Goal: Task Accomplishment & Management: Use online tool/utility

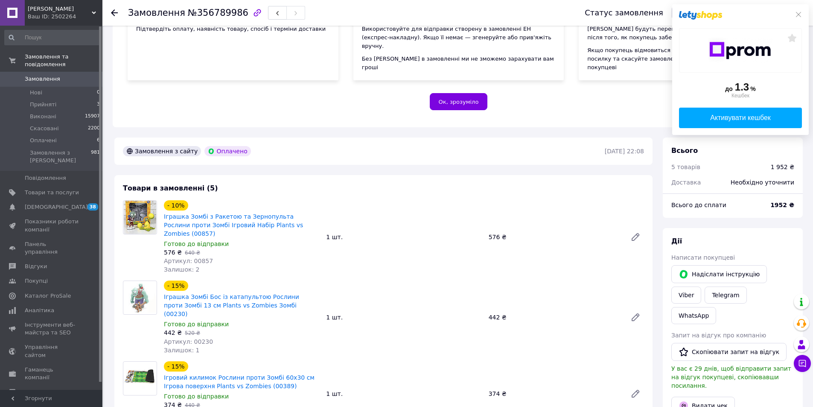
scroll to position [128, 0]
click at [798, 15] on icon at bounding box center [798, 14] width 7 height 7
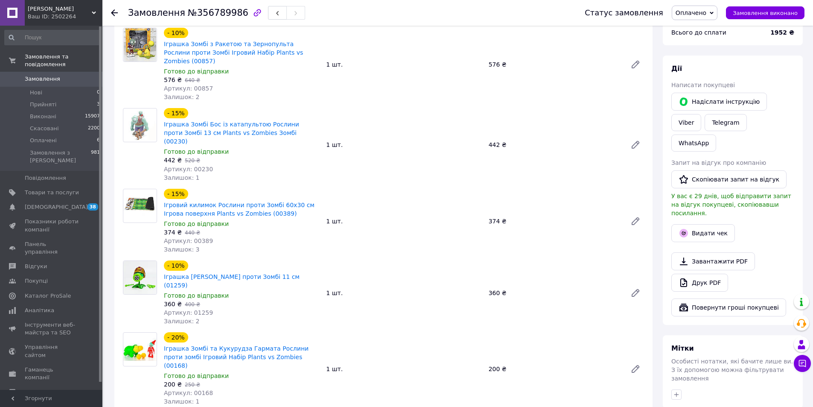
scroll to position [384, 0]
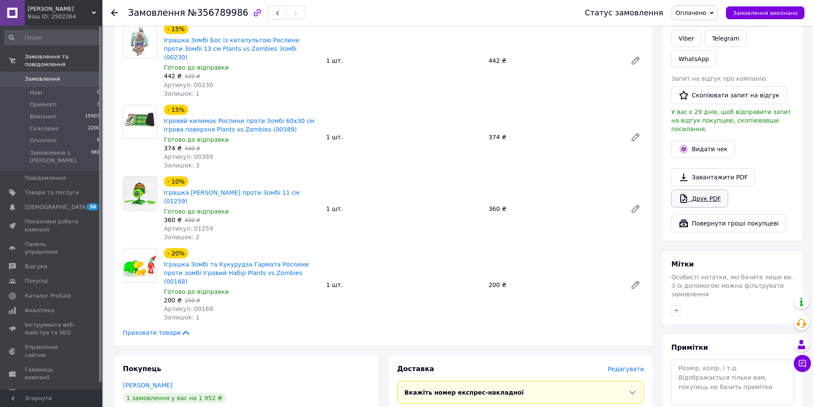
click at [706, 189] on link "Друк PDF" at bounding box center [699, 198] width 57 height 18
click at [709, 189] on link "Друк PDF" at bounding box center [699, 198] width 57 height 18
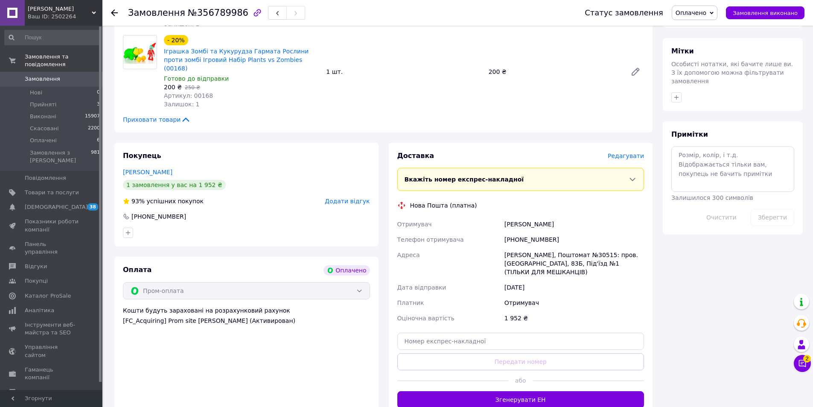
scroll to position [597, 0]
click at [495, 332] on input "text" at bounding box center [520, 340] width 247 height 17
paste input "20451225213841"
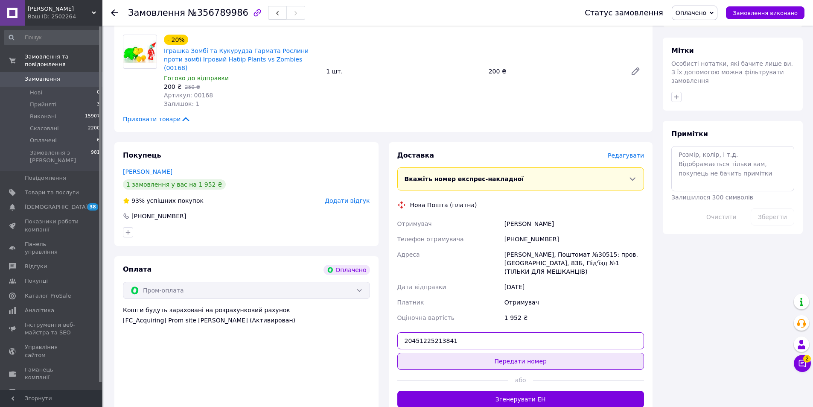
type input "20451225213841"
click at [491, 352] on button "Передати номер" at bounding box center [520, 360] width 247 height 17
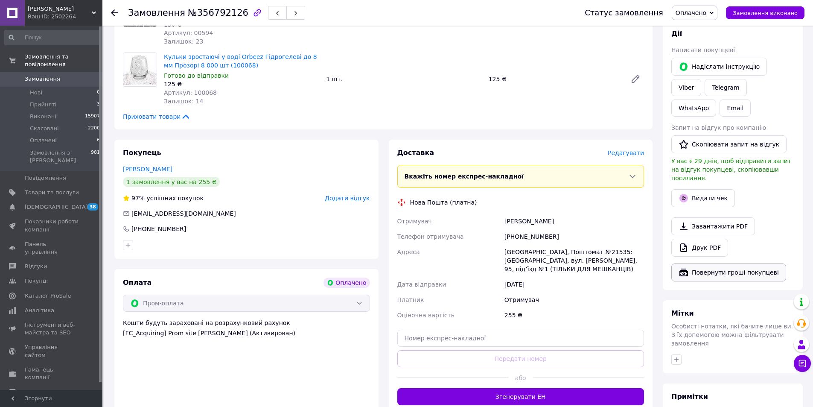
scroll to position [341, 0]
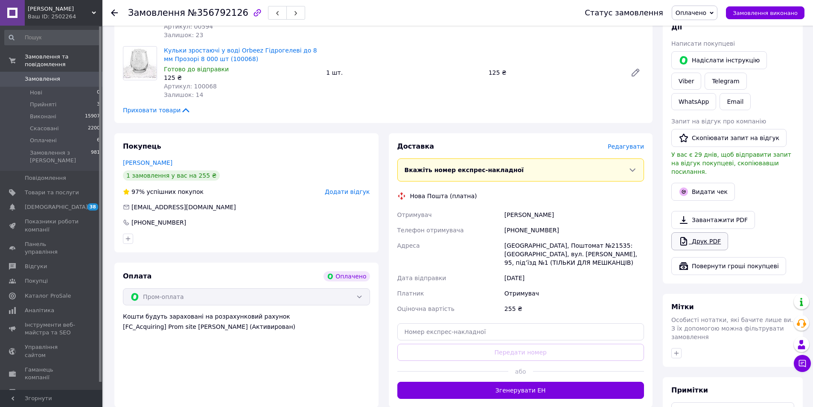
click at [703, 232] on link "Друк PDF" at bounding box center [699, 241] width 57 height 18
click at [448, 324] on input "text" at bounding box center [520, 331] width 247 height 17
paste input "20451225211917"
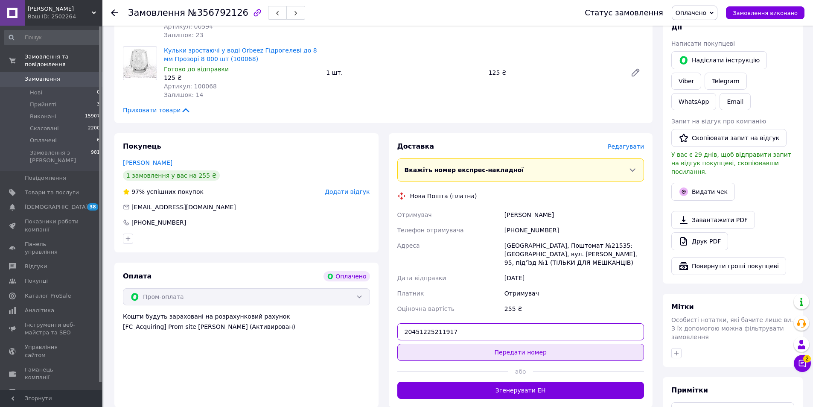
type input "20451225211917"
click at [475, 343] on button "Передати номер" at bounding box center [520, 351] width 247 height 17
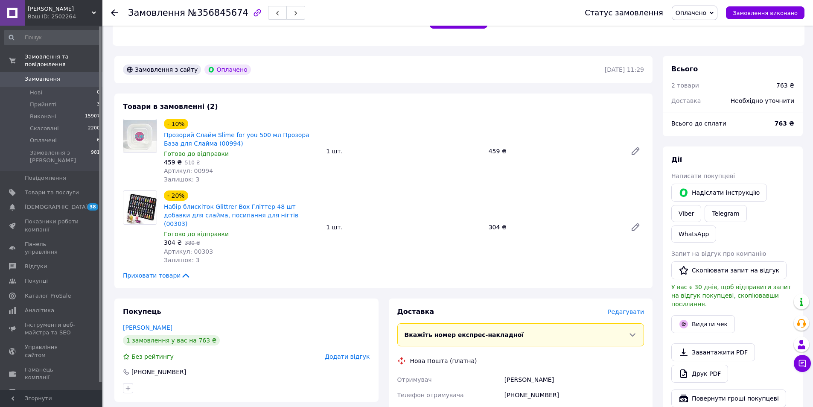
scroll to position [256, 0]
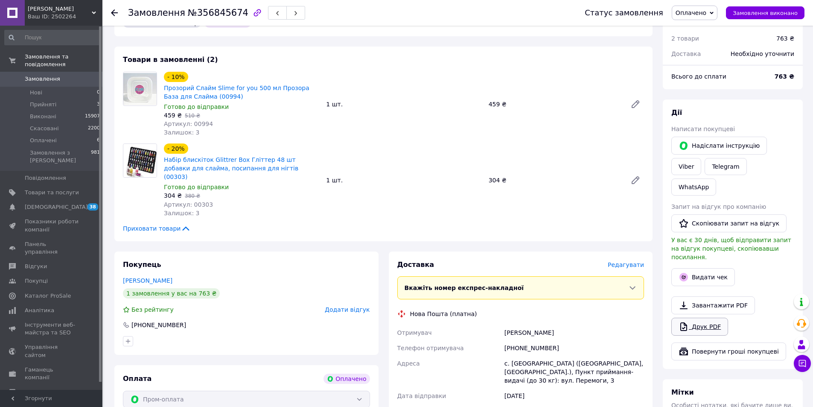
click at [710, 317] on link "Друк PDF" at bounding box center [699, 326] width 57 height 18
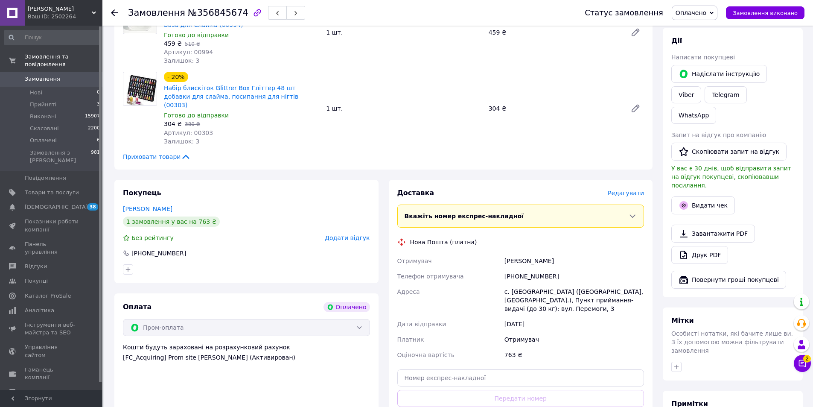
scroll to position [341, 0]
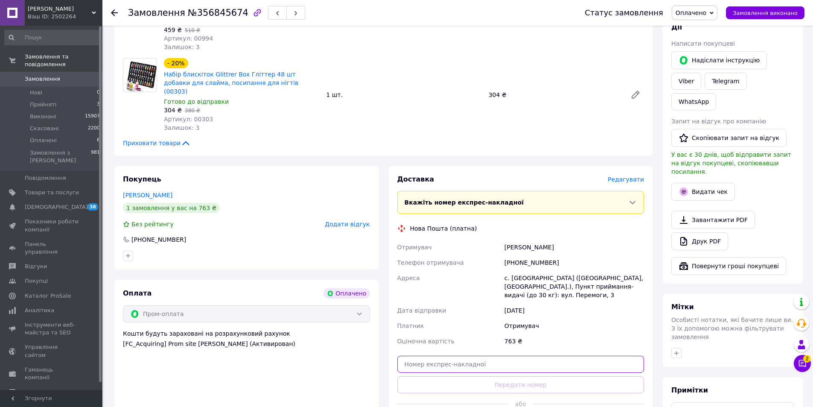
click at [502, 355] on input "text" at bounding box center [520, 363] width 247 height 17
paste input "20451225206069"
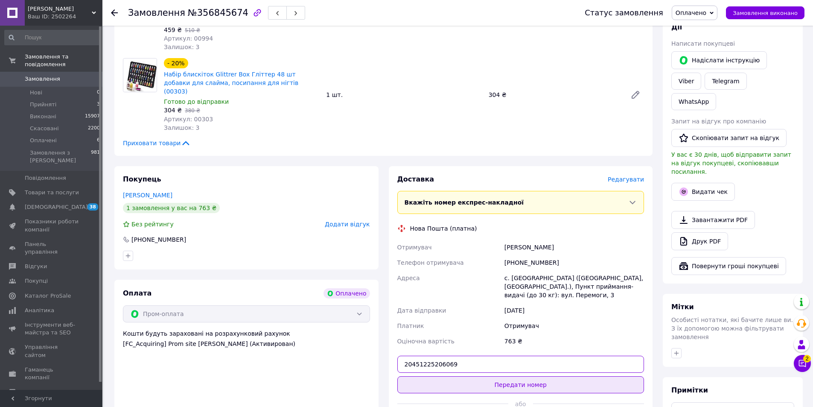
type input "20451225206069"
click at [506, 376] on button "Передати номер" at bounding box center [520, 384] width 247 height 17
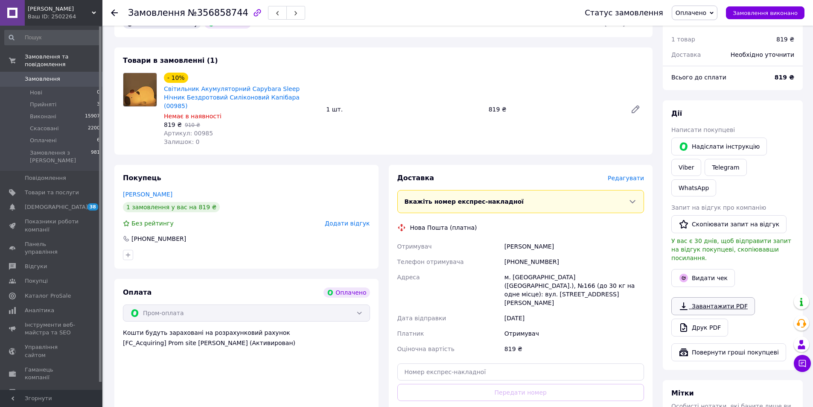
scroll to position [256, 0]
click at [703, 317] on link "Друк PDF" at bounding box center [699, 326] width 57 height 18
click at [410, 362] on input "text" at bounding box center [520, 370] width 247 height 17
paste input "20451225195667"
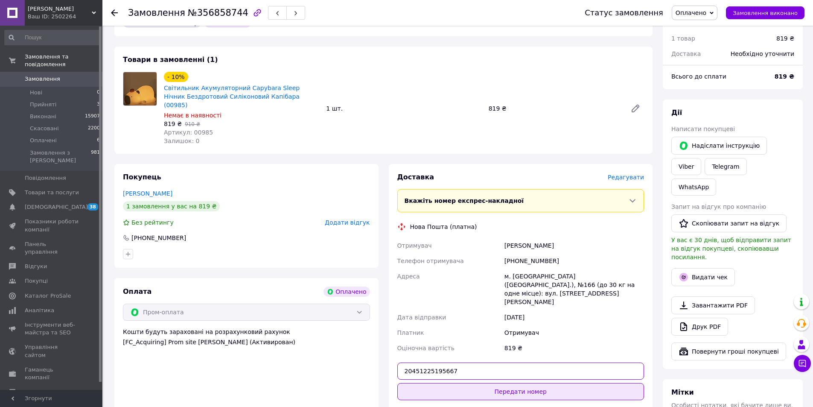
type input "20451225195667"
click at [452, 383] on button "Передати номер" at bounding box center [520, 391] width 247 height 17
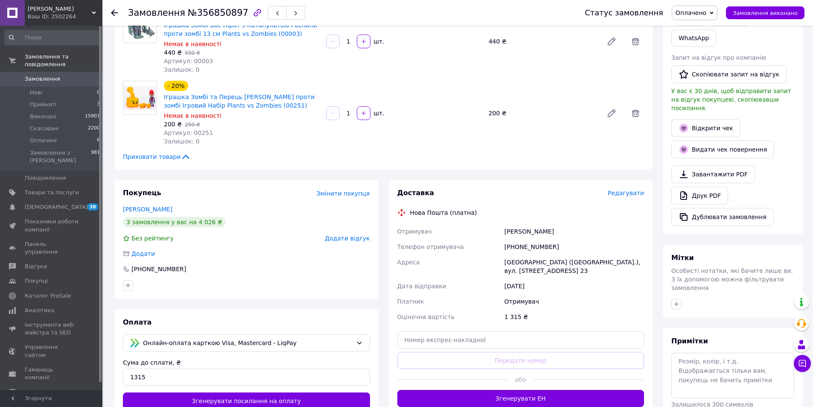
scroll to position [171, 0]
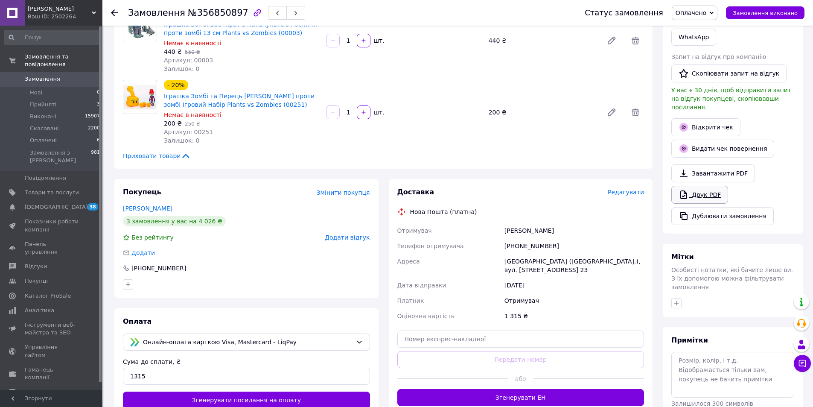
click at [709, 186] on link "Друк PDF" at bounding box center [699, 195] width 57 height 18
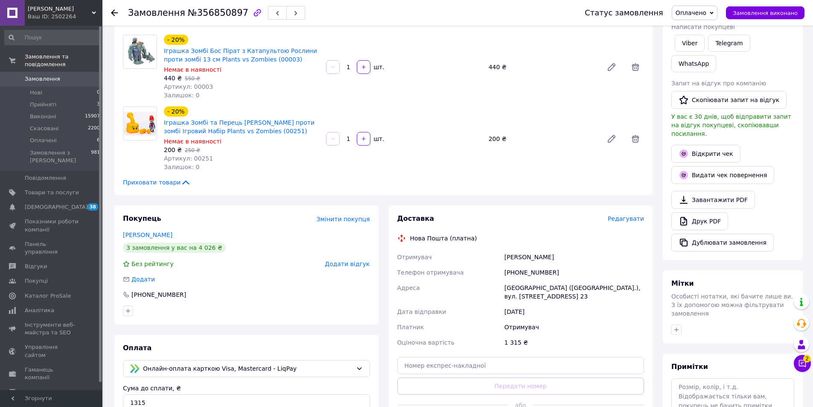
scroll to position [256, 0]
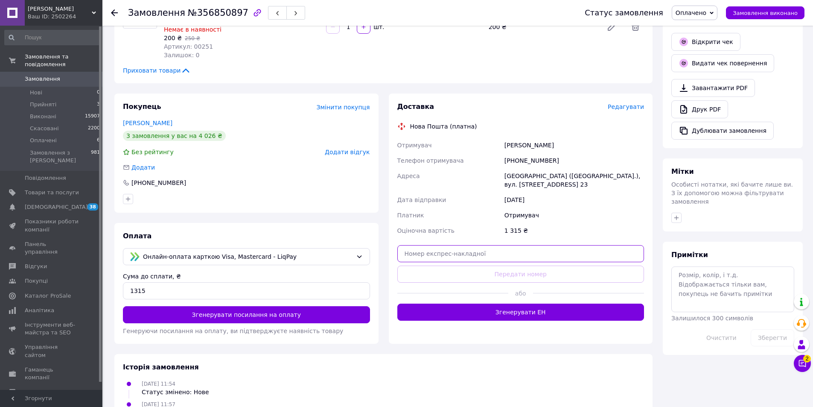
click at [548, 245] on input "text" at bounding box center [520, 253] width 247 height 17
paste input "20451225204572"
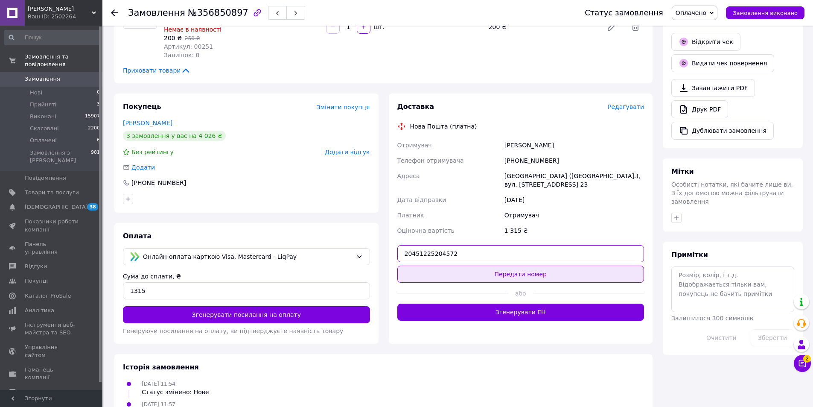
type input "20451225204572"
click at [529, 267] on button "Передати номер" at bounding box center [520, 273] width 247 height 17
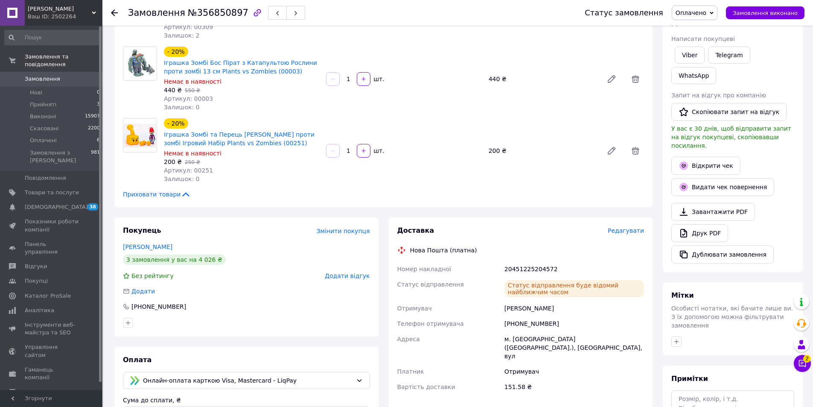
scroll to position [0, 0]
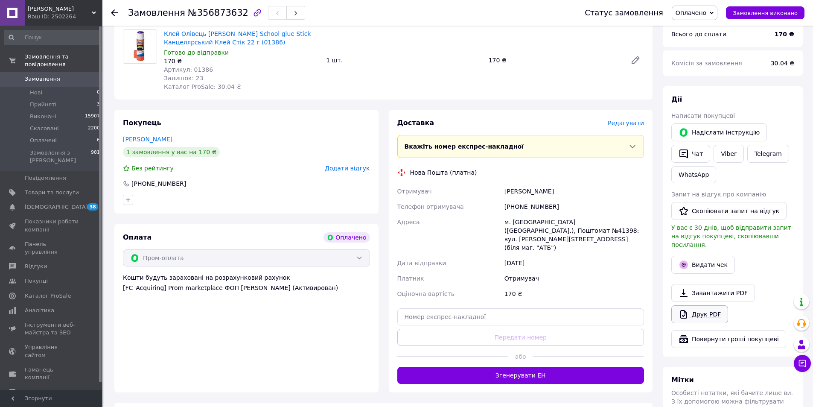
scroll to position [299, 0]
click at [710, 305] on link "Друк PDF" at bounding box center [699, 314] width 57 height 18
click at [520, 308] on input "text" at bounding box center [520, 316] width 247 height 17
paste input "20451225192301"
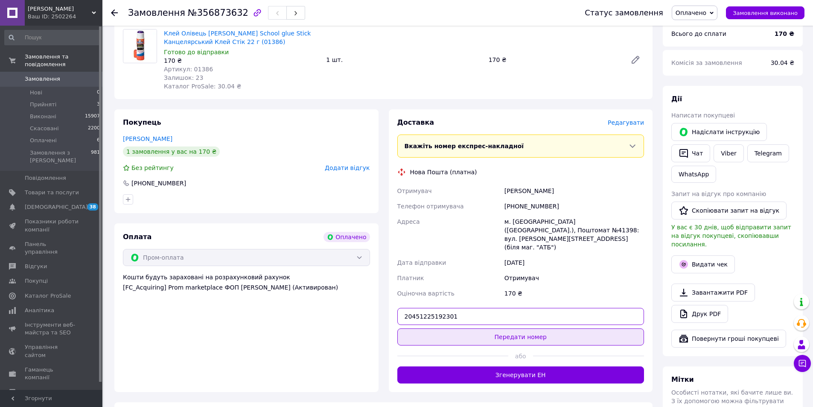
type input "20451225192301"
click at [523, 328] on button "Передати номер" at bounding box center [520, 336] width 247 height 17
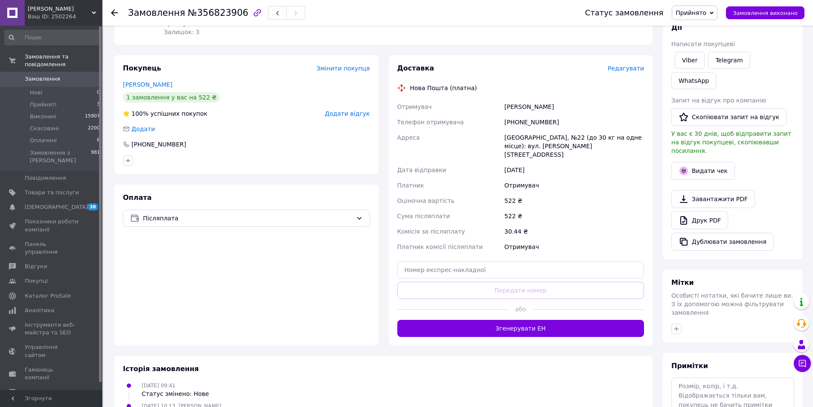
scroll to position [128, 0]
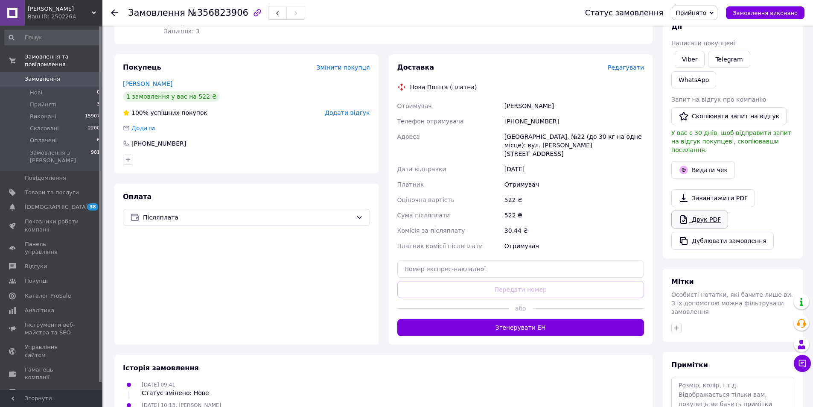
click at [702, 210] on link "Друк PDF" at bounding box center [699, 219] width 57 height 18
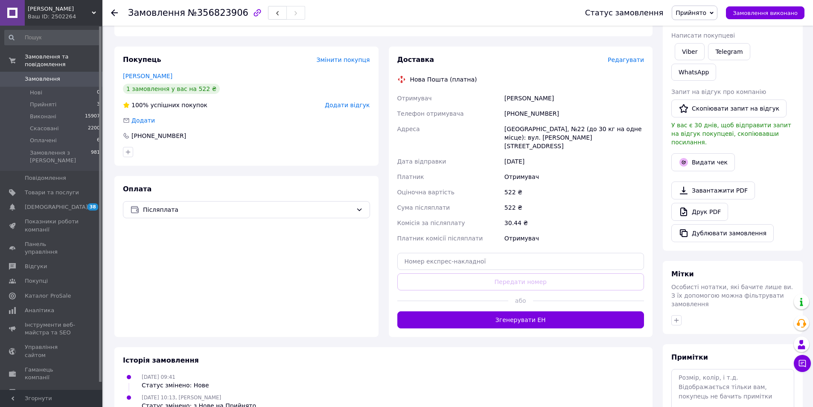
scroll to position [159, 0]
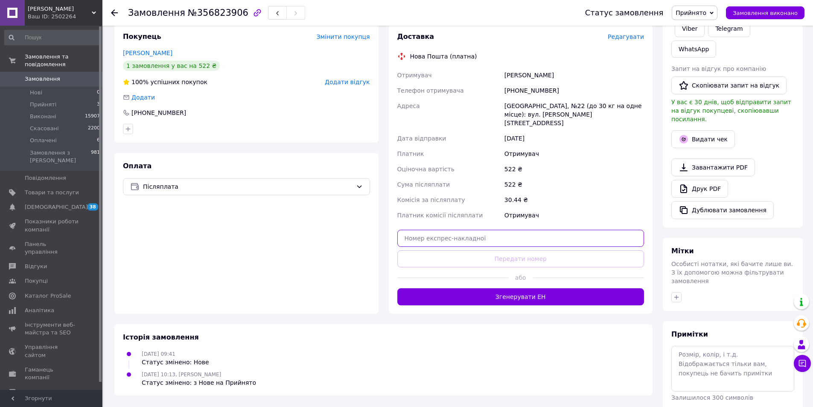
click at [586, 230] on input "text" at bounding box center [520, 238] width 247 height 17
paste input "20451225189865"
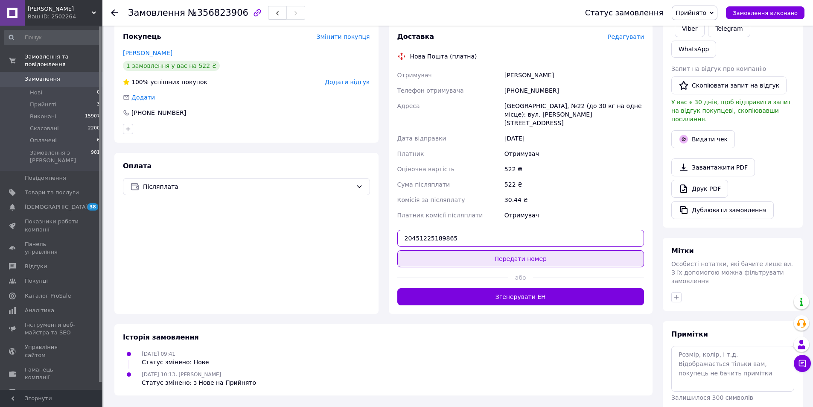
type input "20451225189865"
click at [583, 250] on button "Передати номер" at bounding box center [520, 258] width 247 height 17
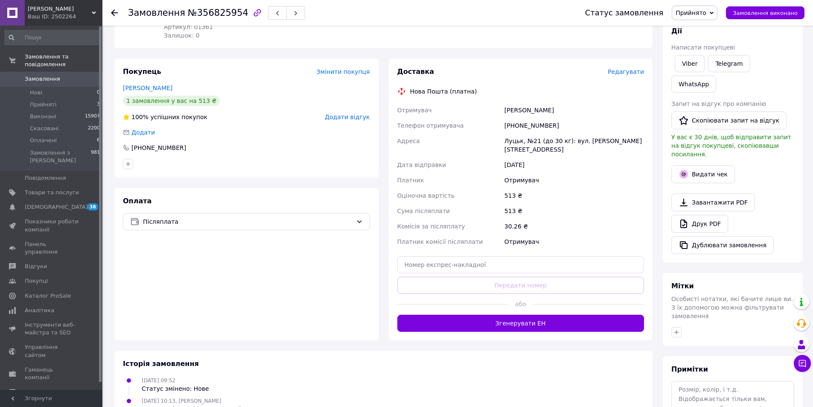
scroll to position [128, 0]
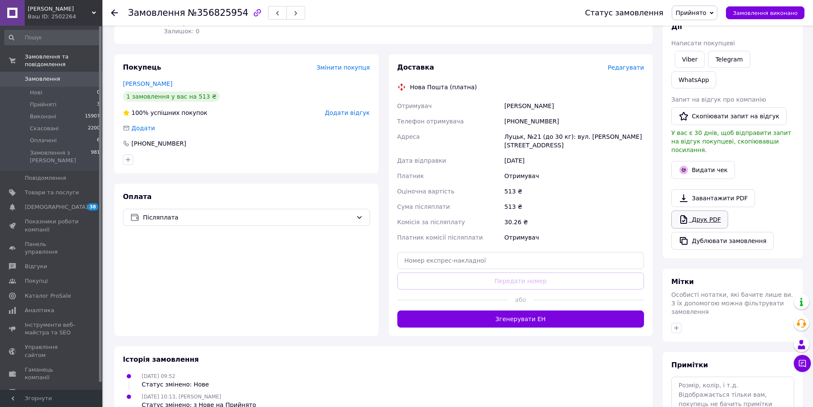
click at [705, 210] on link "Друк PDF" at bounding box center [699, 219] width 57 height 18
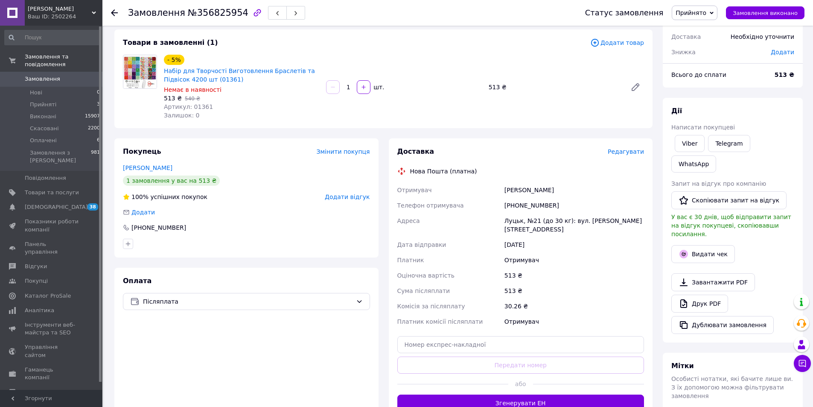
scroll to position [85, 0]
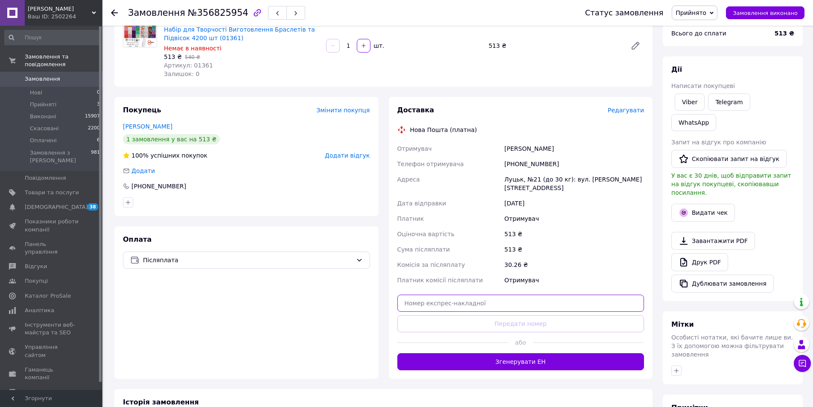
click at [499, 294] on input "text" at bounding box center [520, 302] width 247 height 17
paste input "20451225188383"
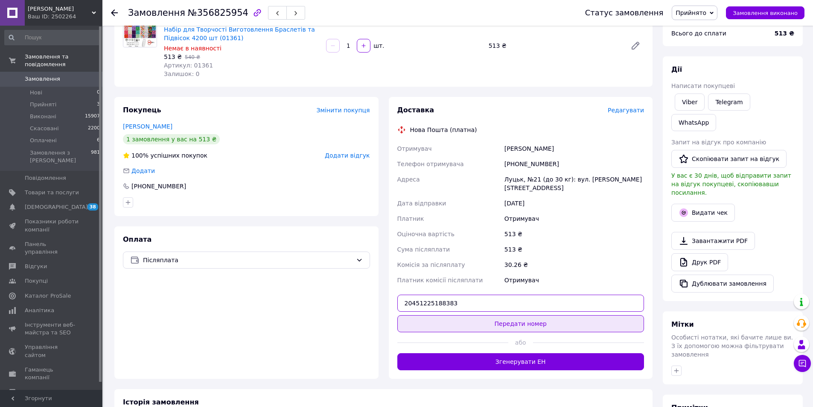
type input "20451225188383"
click at [510, 315] on button "Передати номер" at bounding box center [520, 323] width 247 height 17
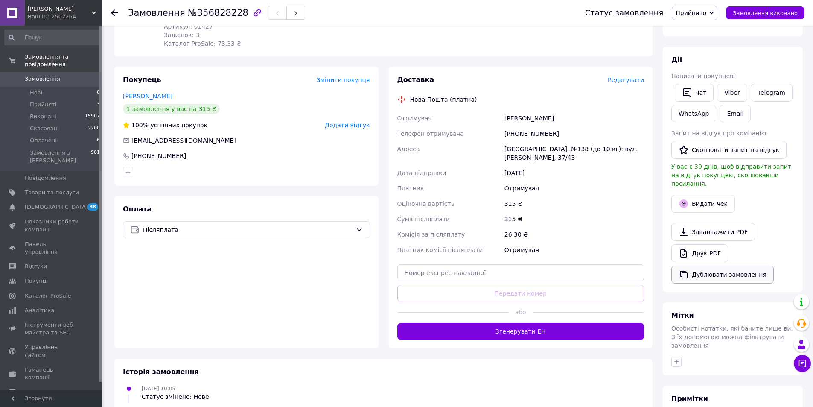
scroll to position [128, 0]
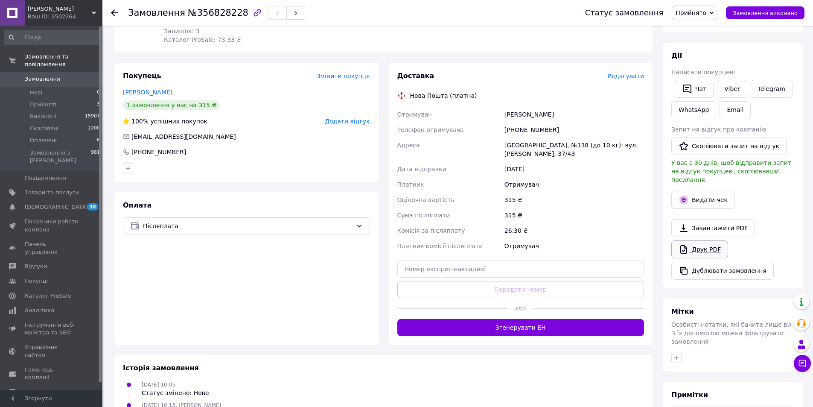
click at [710, 240] on link "Друк PDF" at bounding box center [699, 249] width 57 height 18
click at [545, 262] on input "text" at bounding box center [520, 268] width 247 height 17
paste input "20451225186373"
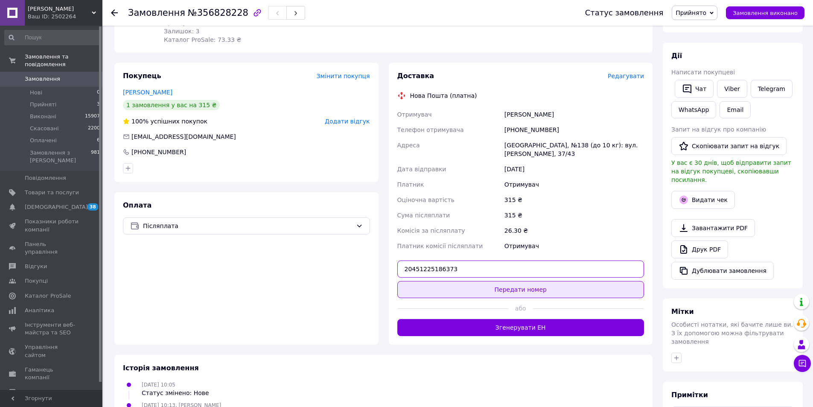
type input "20451225186373"
click at [535, 288] on button "Передати номер" at bounding box center [520, 289] width 247 height 17
